Goal: Transaction & Acquisition: Purchase product/service

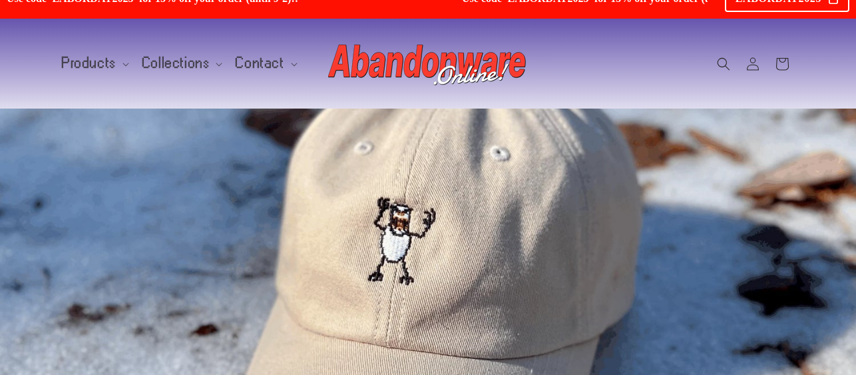
scroll to position [29, 0]
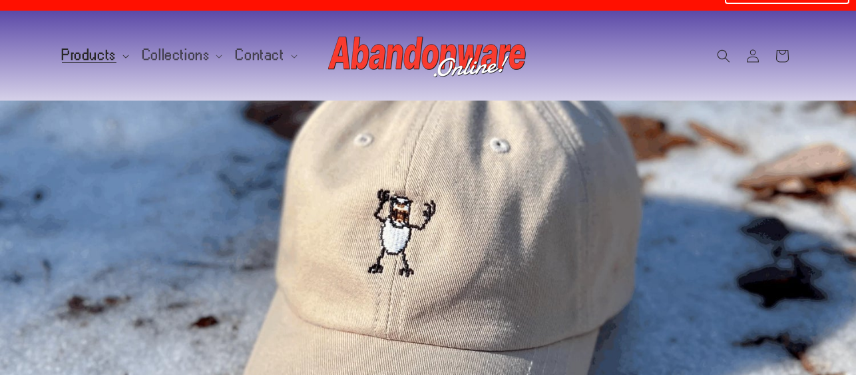
click at [92, 49] on span "Products" at bounding box center [89, 55] width 55 height 12
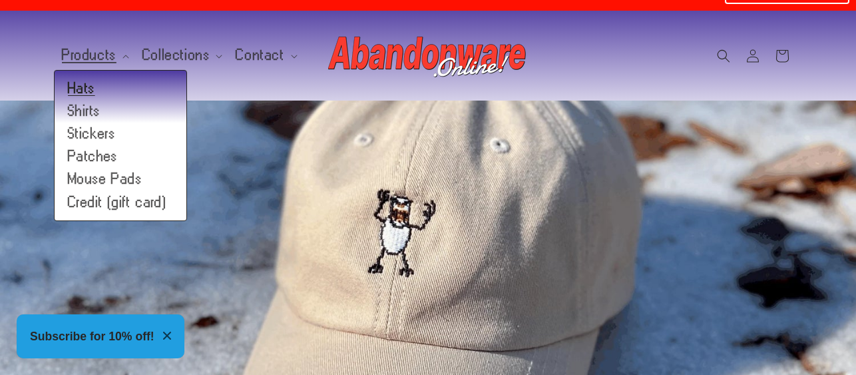
click at [86, 77] on link "Hats" at bounding box center [121, 88] width 132 height 23
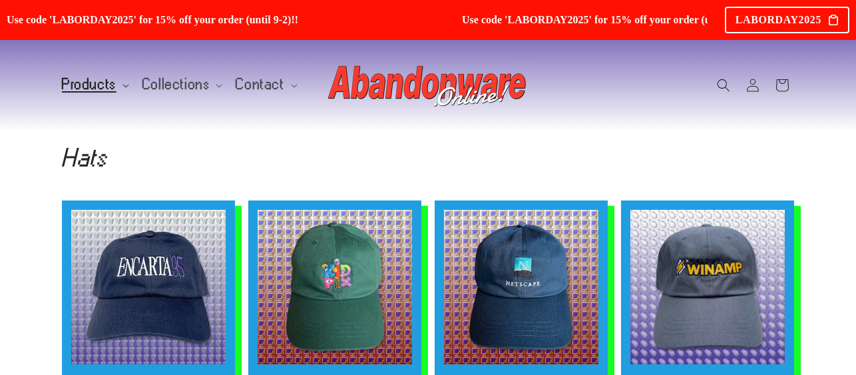
click at [85, 79] on span "Products" at bounding box center [89, 85] width 55 height 12
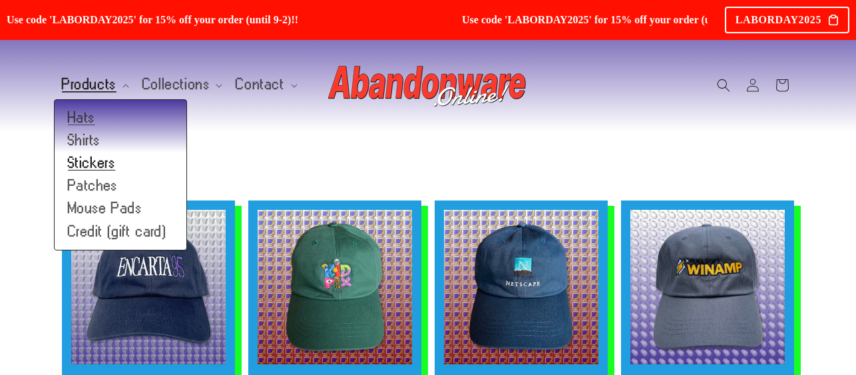
click at [99, 152] on link "Stickers" at bounding box center [121, 163] width 132 height 23
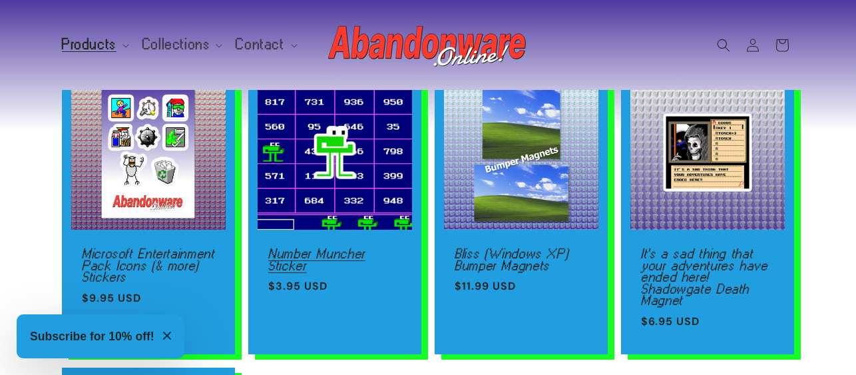
scroll to position [165, 0]
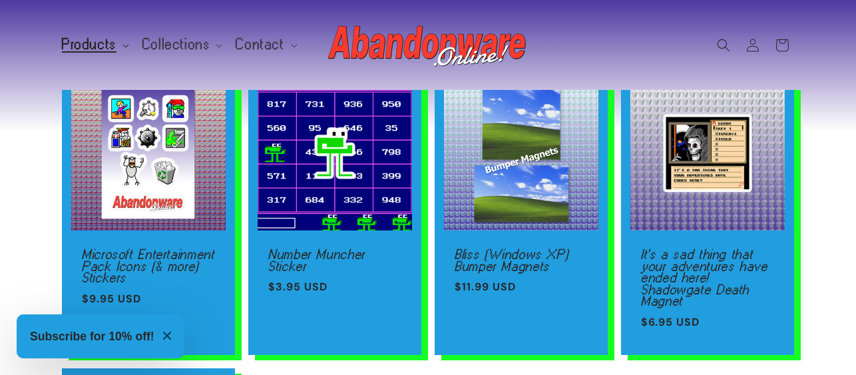
click at [92, 39] on span "Products" at bounding box center [89, 45] width 55 height 12
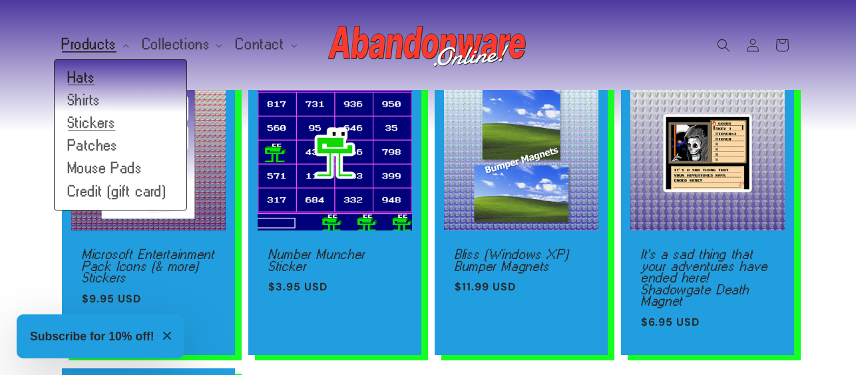
click at [96, 67] on link "Hats" at bounding box center [121, 78] width 132 height 23
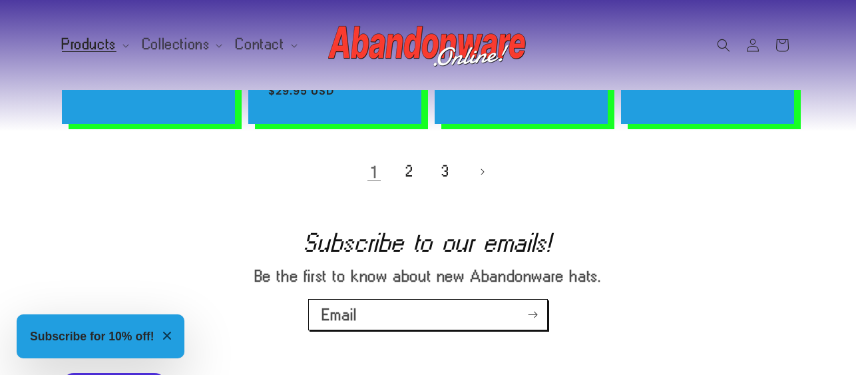
scroll to position [1118, 0]
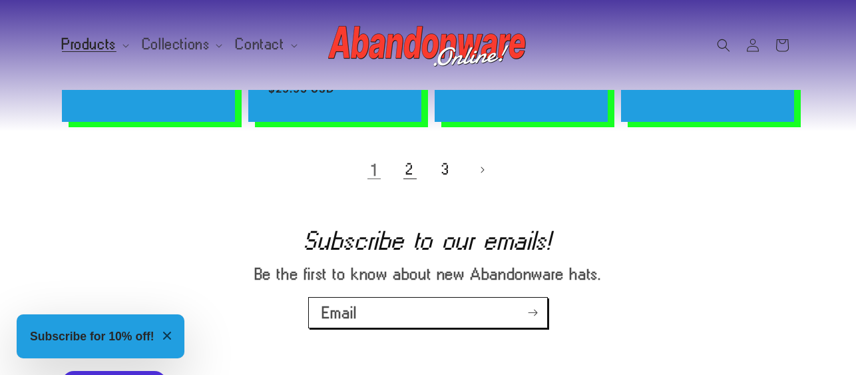
click at [400, 162] on link "2" at bounding box center [409, 169] width 29 height 29
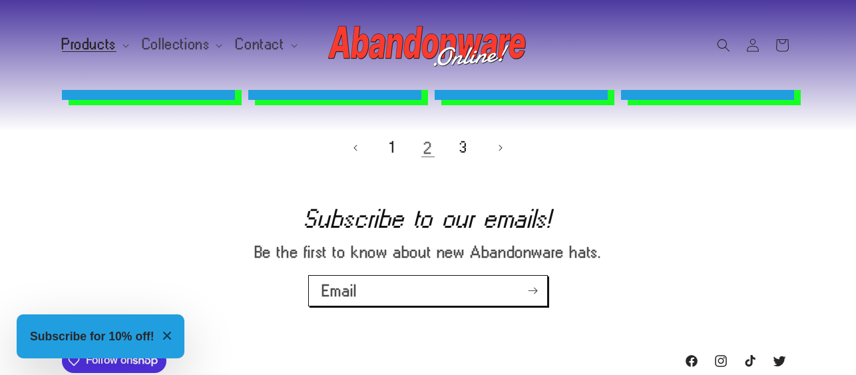
scroll to position [1142, 0]
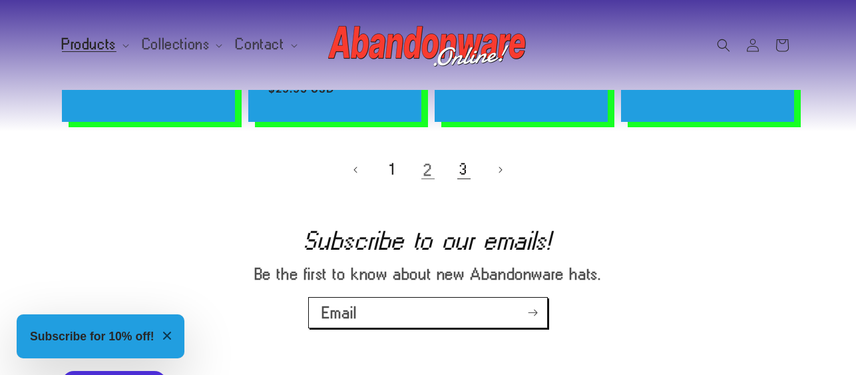
click at [462, 164] on link "3" at bounding box center [463, 169] width 29 height 29
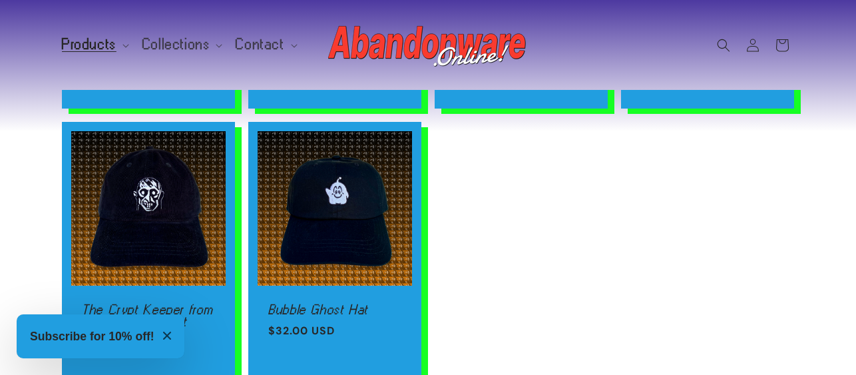
scroll to position [1158, 0]
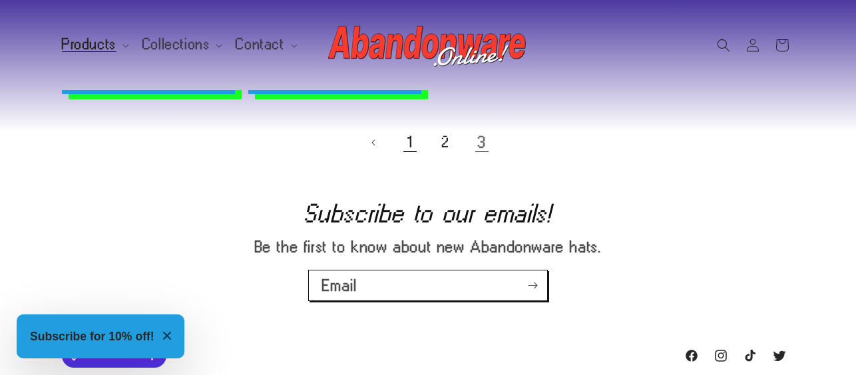
click at [404, 136] on link "1" at bounding box center [409, 142] width 29 height 29
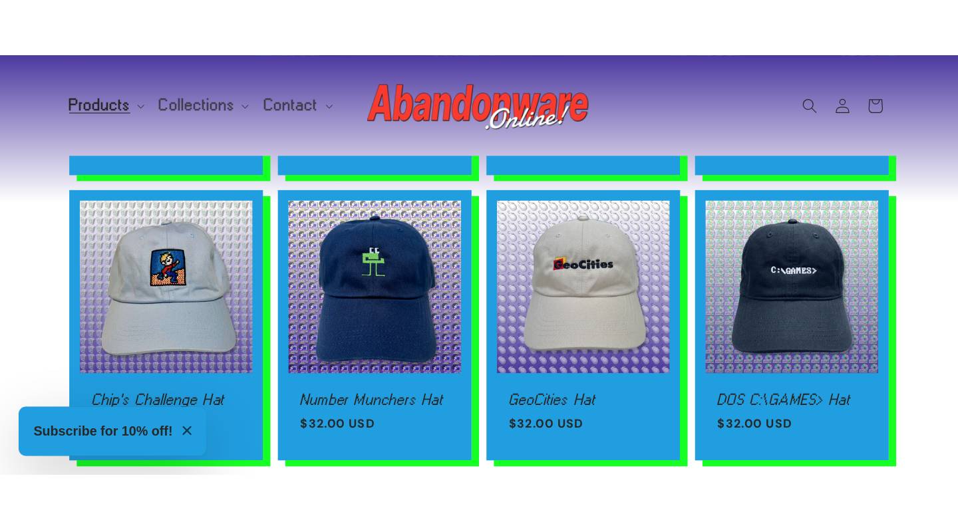
scroll to position [579, 0]
